Goal: Check status: Check status

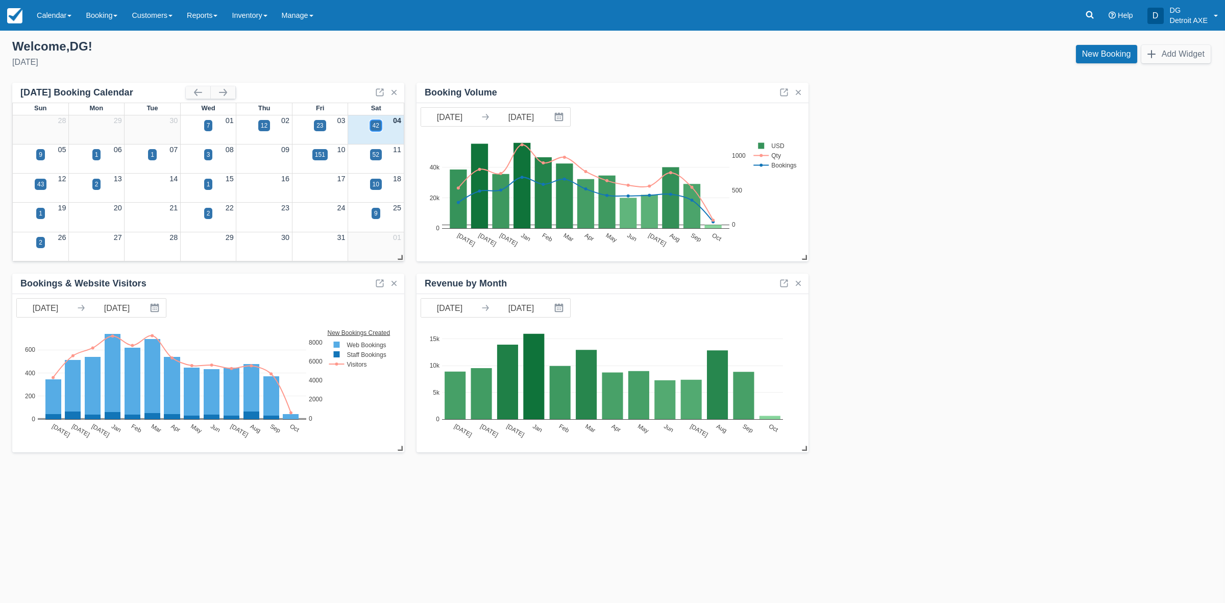
click at [373, 126] on div "42" at bounding box center [376, 125] width 7 height 9
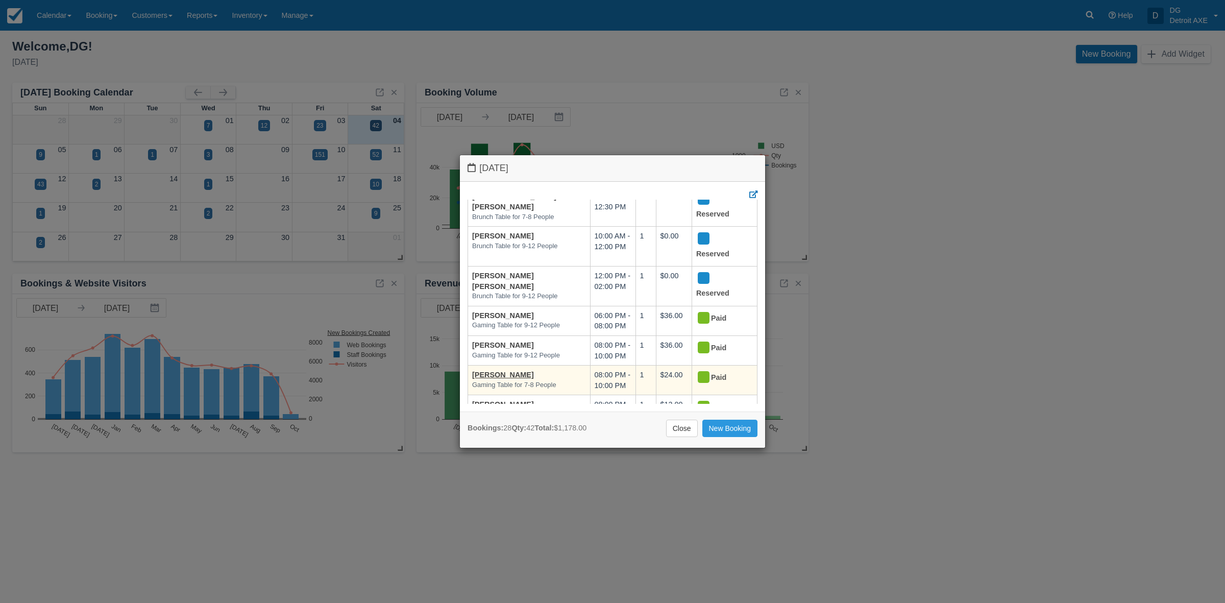
scroll to position [64, 0]
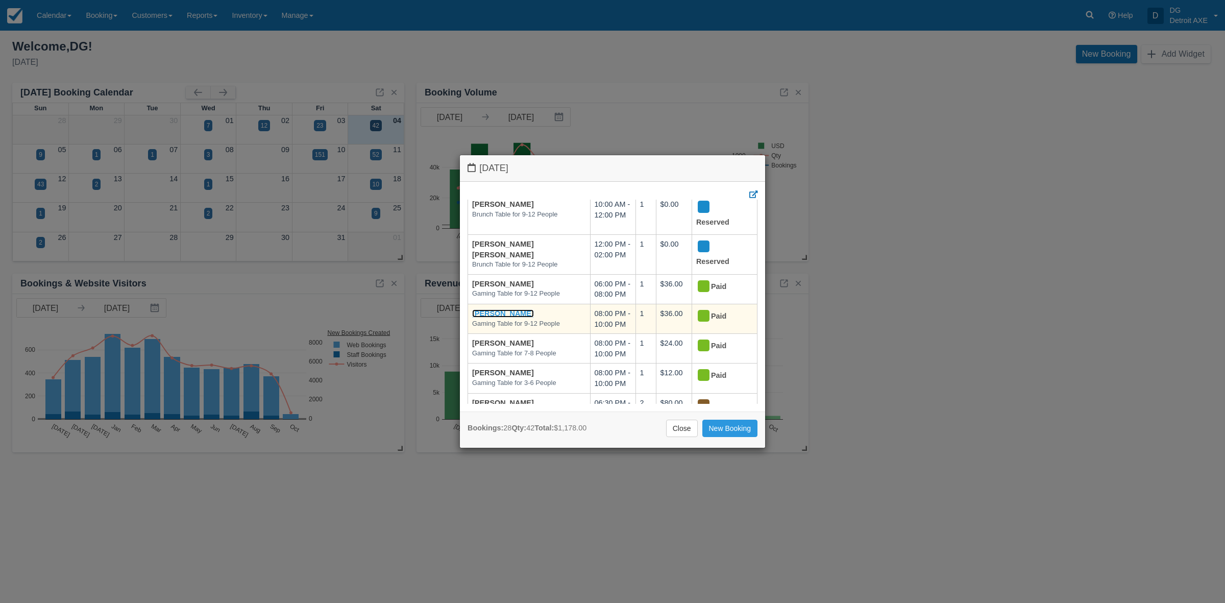
click at [529, 314] on link "[PERSON_NAME]" at bounding box center [503, 313] width 62 height 8
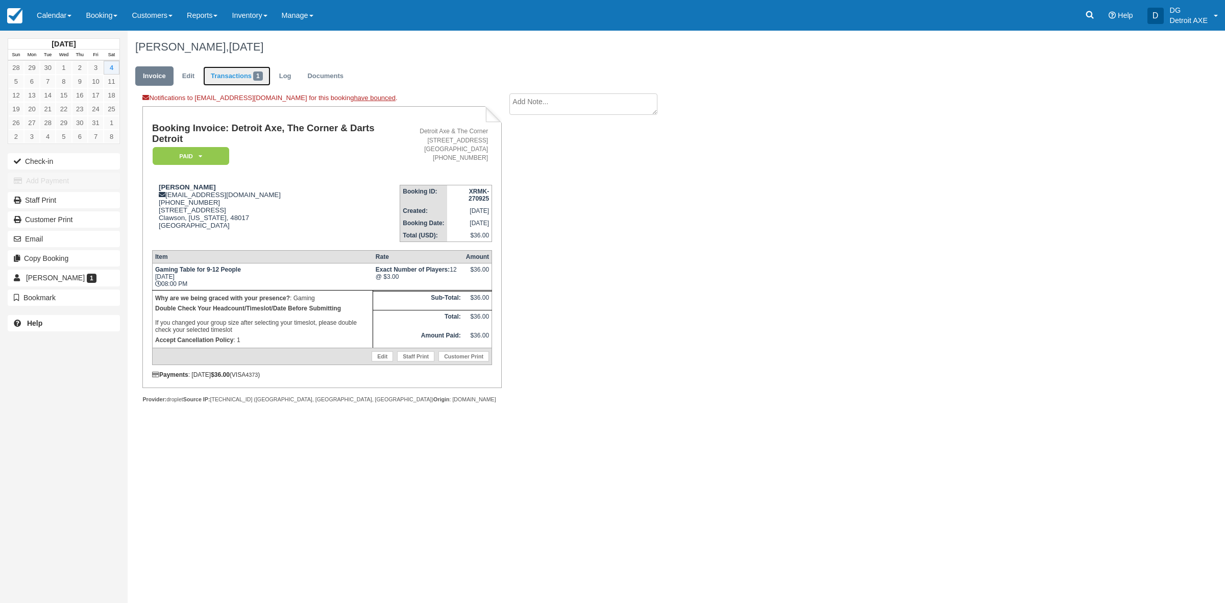
click at [233, 75] on link "Transactions 1" at bounding box center [236, 76] width 67 height 20
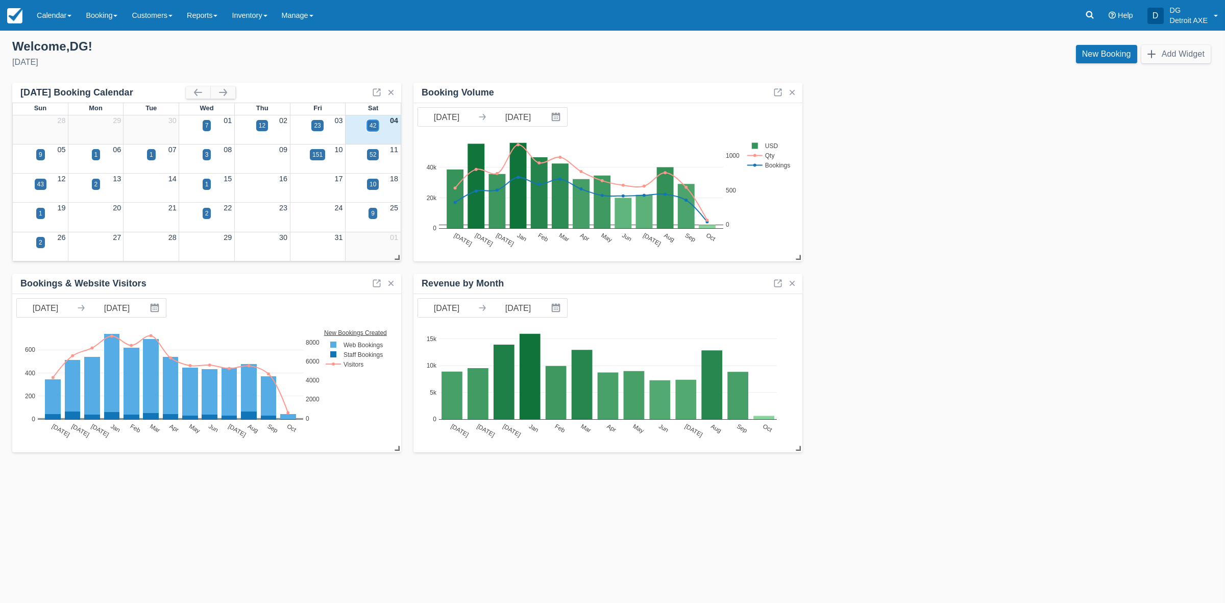
click at [370, 127] on div "42" at bounding box center [373, 125] width 7 height 9
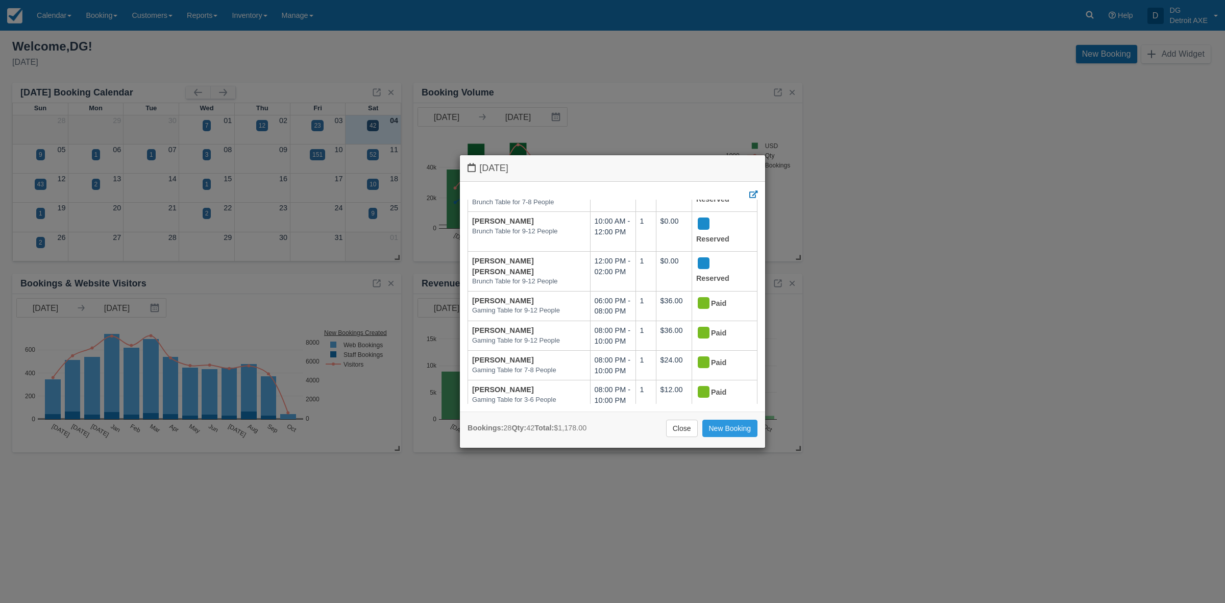
scroll to position [128, 0]
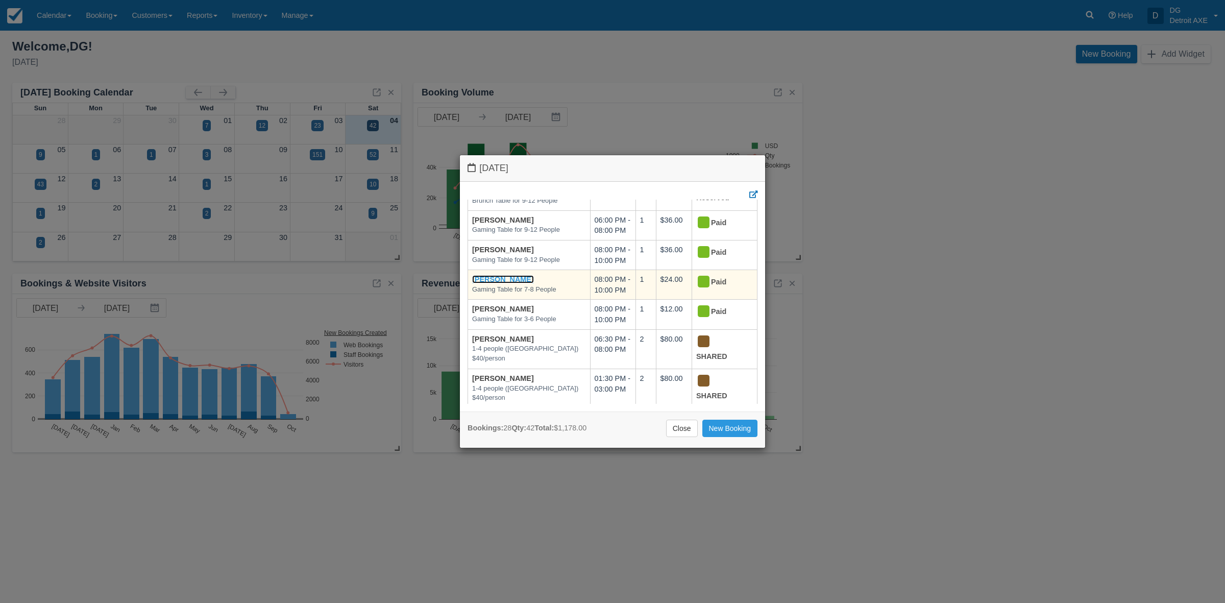
click at [510, 281] on link "Izabela Dziedzic" at bounding box center [503, 279] width 62 height 8
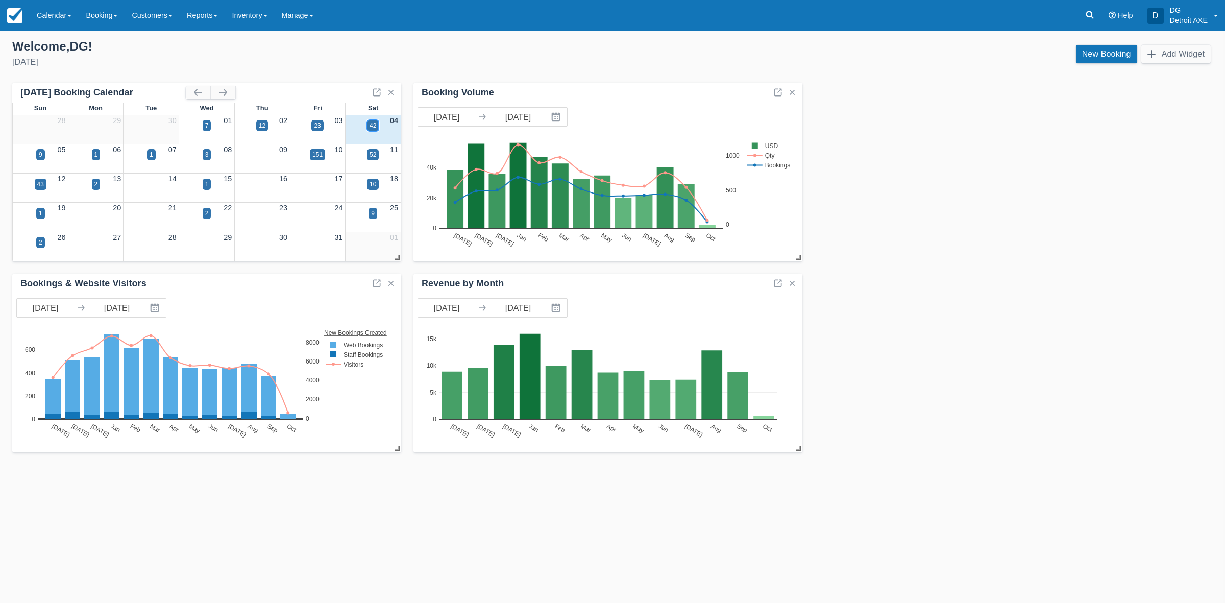
click at [375, 123] on div "42" at bounding box center [373, 125] width 7 height 9
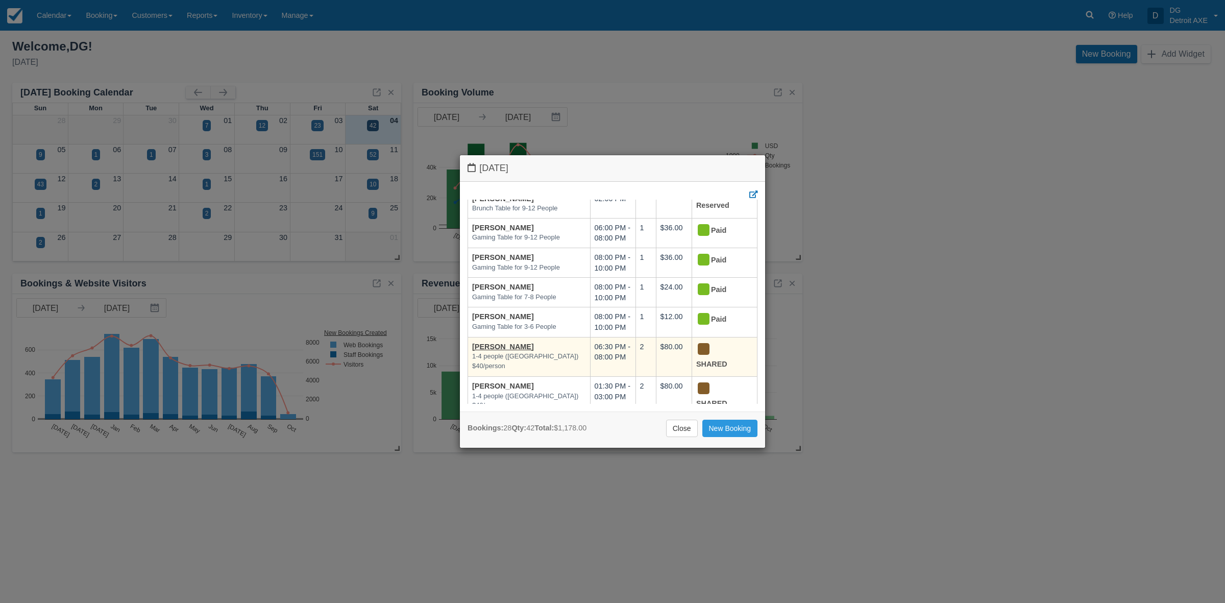
scroll to position [128, 0]
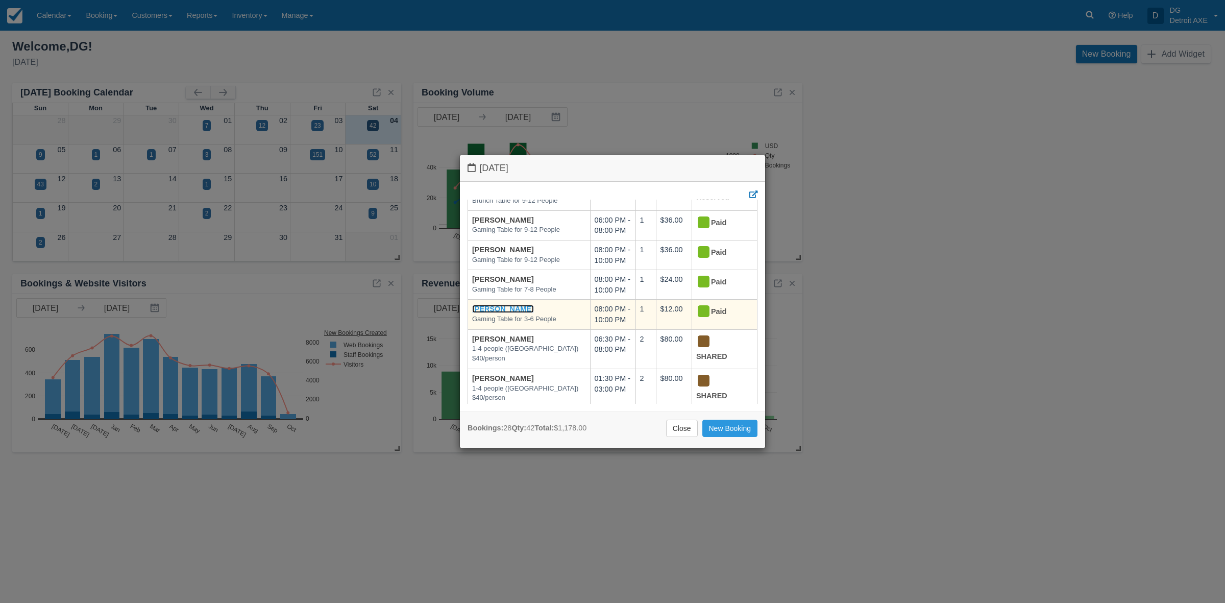
click at [524, 307] on link "[PERSON_NAME]" at bounding box center [503, 309] width 62 height 8
